Goal: Information Seeking & Learning: Check status

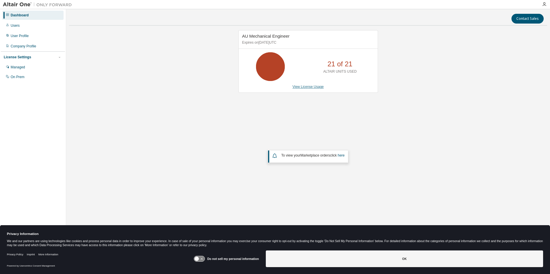
click at [310, 87] on link "View License Usage" at bounding box center [307, 87] width 31 height 4
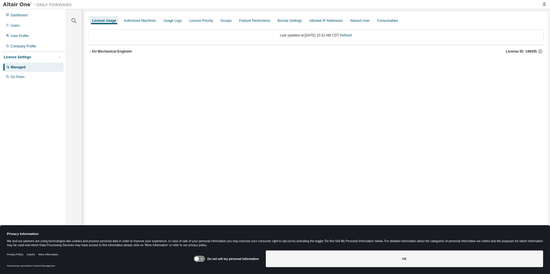
click at [96, 50] on div "AU Mechanical Engineer" at bounding box center [112, 51] width 40 height 5
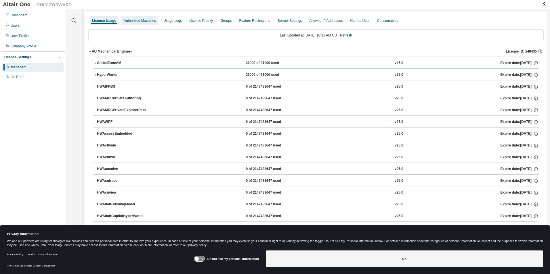
click at [136, 20] on div "Authorized Machines" at bounding box center [140, 20] width 32 height 5
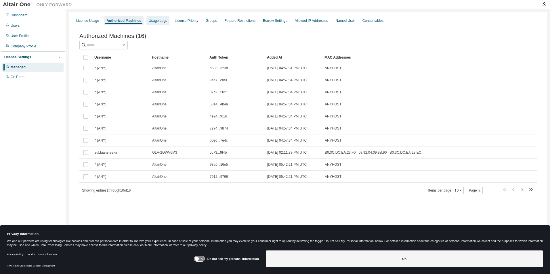
click at [156, 21] on div "Usage Logs" at bounding box center [158, 20] width 18 height 5
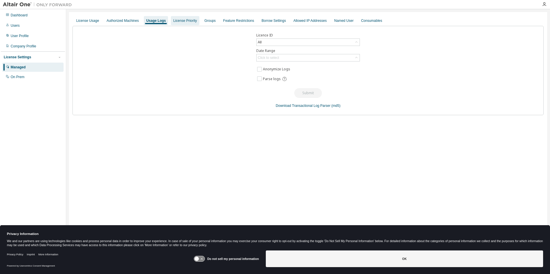
click at [179, 22] on div "License Priority" at bounding box center [185, 20] width 24 height 5
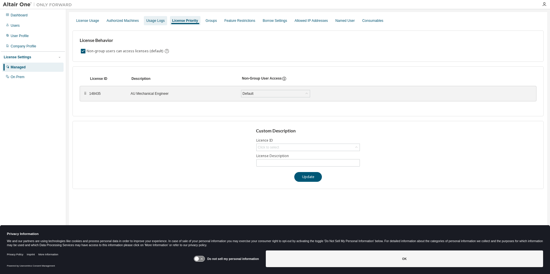
click at [151, 22] on div "Usage Logs" at bounding box center [155, 20] width 18 height 5
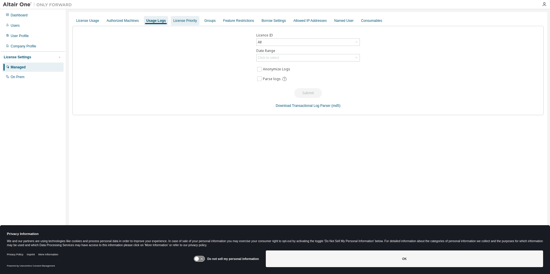
click at [184, 19] on div "License Priority" at bounding box center [185, 20] width 24 height 5
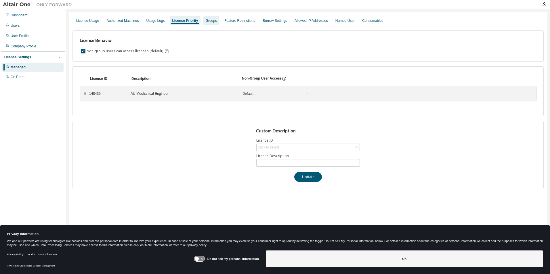
click at [208, 20] on div "Groups" at bounding box center [211, 20] width 11 height 5
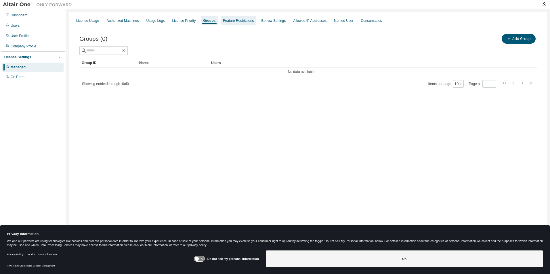
click at [228, 22] on div "Feature Restrictions" at bounding box center [238, 20] width 31 height 5
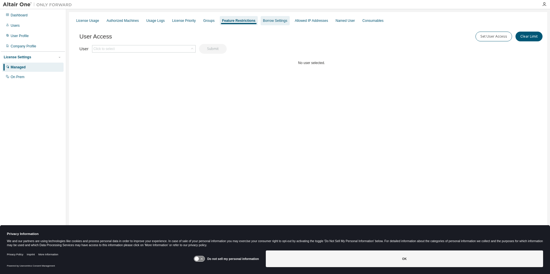
click at [280, 23] on div "Borrow Settings" at bounding box center [274, 20] width 29 height 9
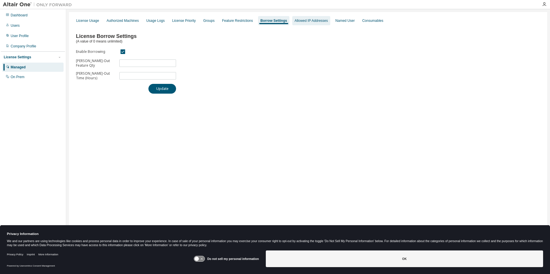
click at [309, 24] on div "Allowed IP Addresses" at bounding box center [311, 20] width 38 height 9
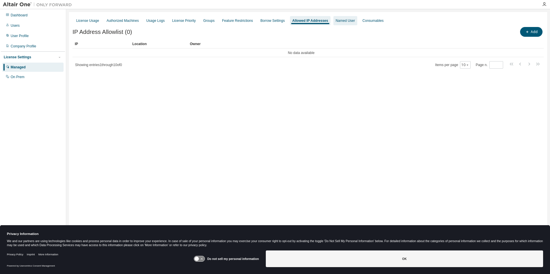
click at [347, 22] on div "Named User" at bounding box center [345, 20] width 19 height 5
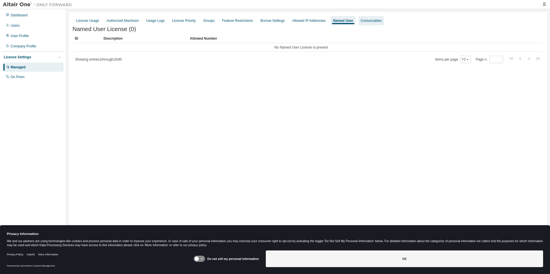
click at [368, 21] on div "Consumables" at bounding box center [371, 20] width 21 height 5
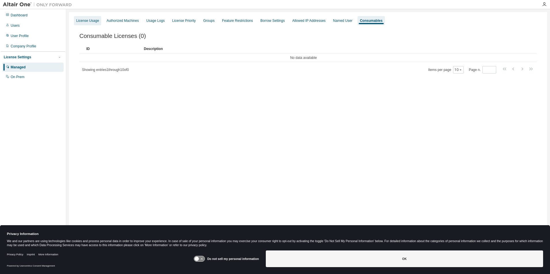
click at [88, 20] on div "License Usage" at bounding box center [87, 20] width 23 height 5
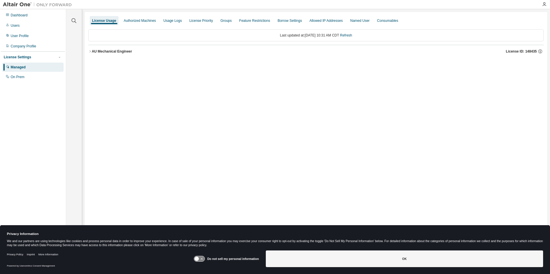
click at [110, 51] on div "AU Mechanical Engineer" at bounding box center [112, 51] width 40 height 5
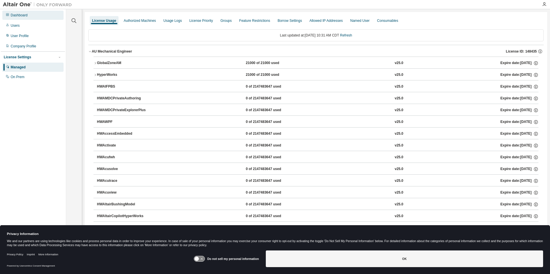
click at [19, 17] on div "Dashboard" at bounding box center [19, 15] width 17 height 5
